Goal: Information Seeking & Learning: Learn about a topic

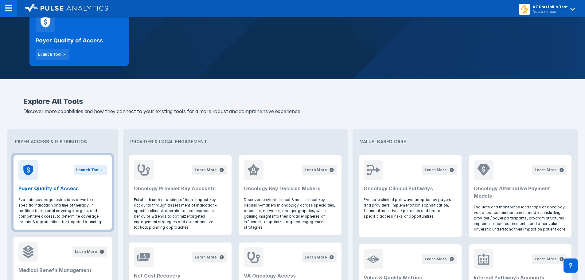
scroll to position [184, 0]
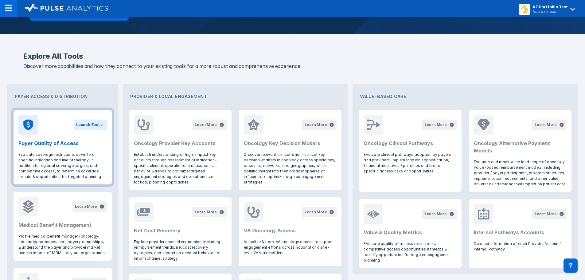
click at [34, 158] on p "Evaluate coverage restrictions down to a specific indication and line of therap…" at bounding box center [62, 166] width 88 height 28
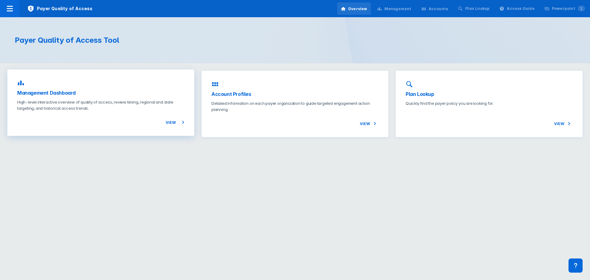
click at [135, 114] on div "View" at bounding box center [100, 118] width 167 height 15
click at [429, 107] on div "View" at bounding box center [488, 115] width 167 height 21
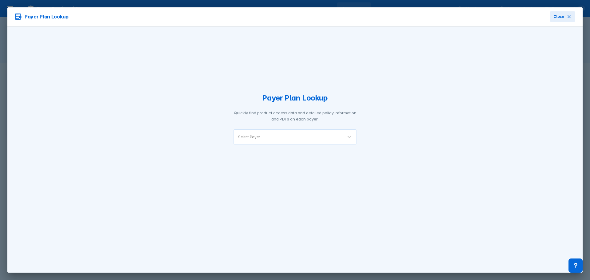
click at [338, 135] on div at bounding box center [299, 137] width 77 height 6
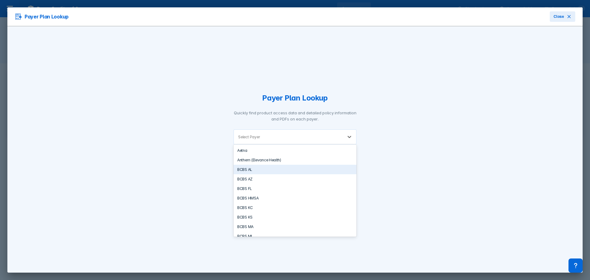
click at [323, 169] on div "BCBS AL" at bounding box center [294, 170] width 123 height 10
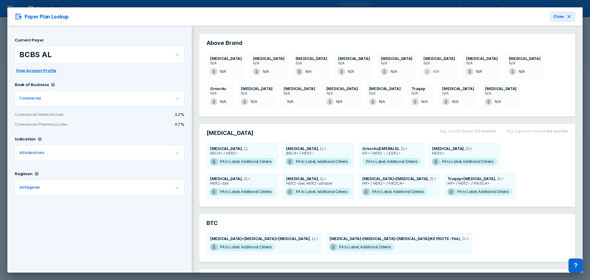
click at [423, 72] on span "N/A" at bounding box center [433, 71] width 20 height 7
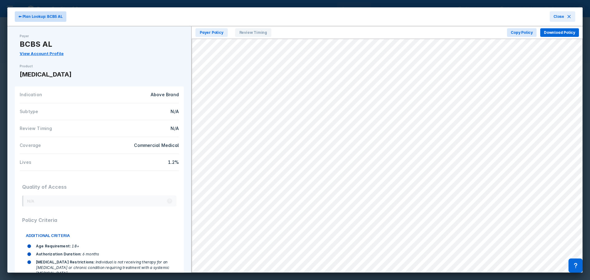
click at [45, 17] on span "⬅ Plan Lookup: BCBS AL" at bounding box center [40, 17] width 44 height 6
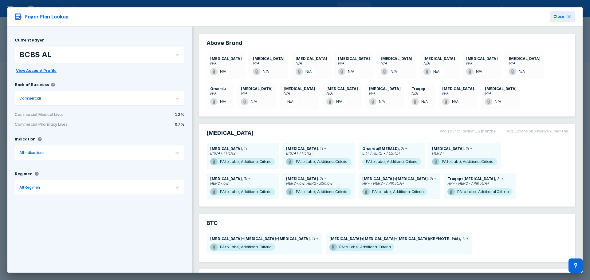
click at [45, 17] on h3 "Payer Plan Lookup" at bounding box center [42, 16] width 54 height 7
drag, startPoint x: 537, startPoint y: 18, endPoint x: 544, endPoint y: 17, distance: 6.2
click at [538, 18] on div "Payer Plan Lookup Close" at bounding box center [294, 16] width 575 height 19
click at [553, 17] on span "Close" at bounding box center [558, 17] width 11 height 6
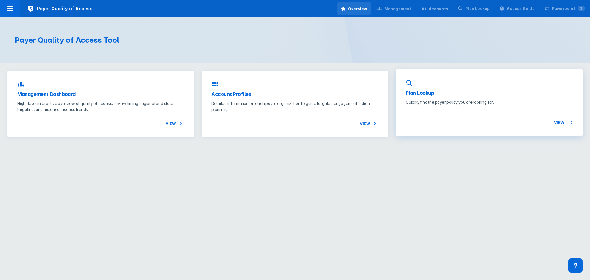
click at [466, 98] on div "Plan Lookup Quickly find the payer policy you are looking for. View" at bounding box center [489, 102] width 187 height 66
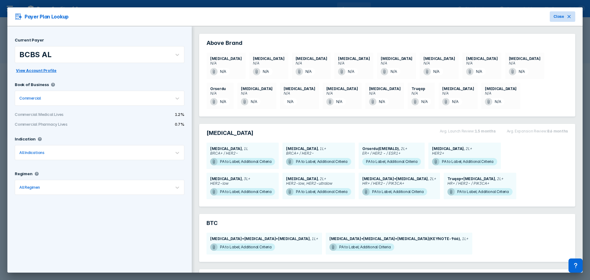
click at [560, 14] on button "Close" at bounding box center [561, 16] width 25 height 10
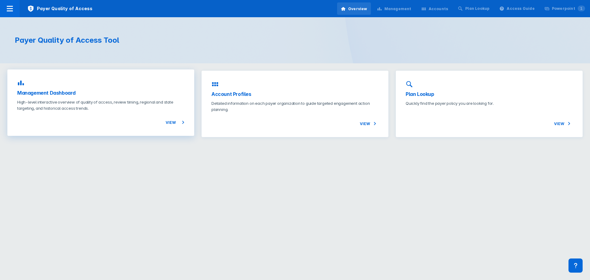
click at [169, 114] on div "View" at bounding box center [100, 118] width 167 height 15
